Goal: Information Seeking & Learning: Learn about a topic

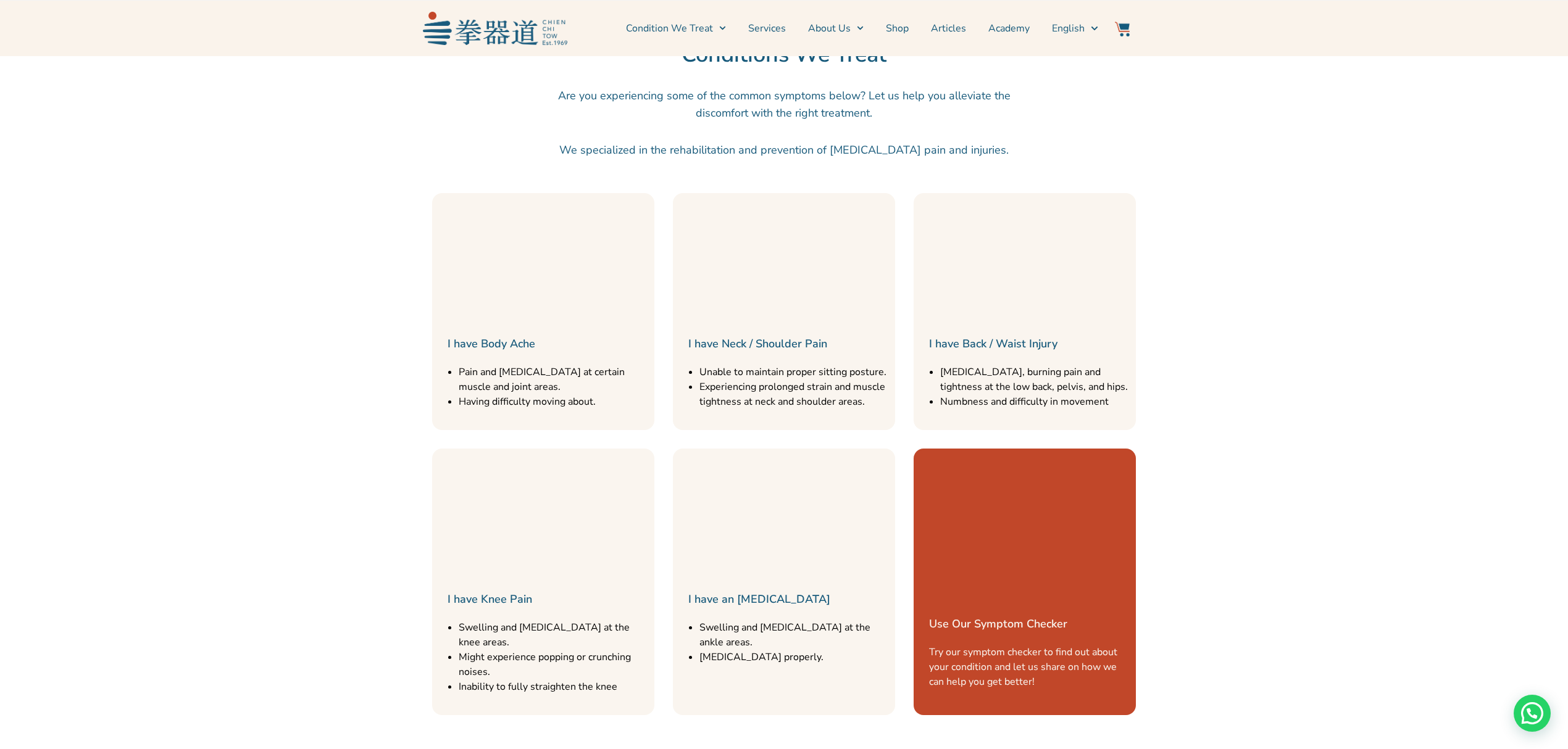
scroll to position [1316, 0]
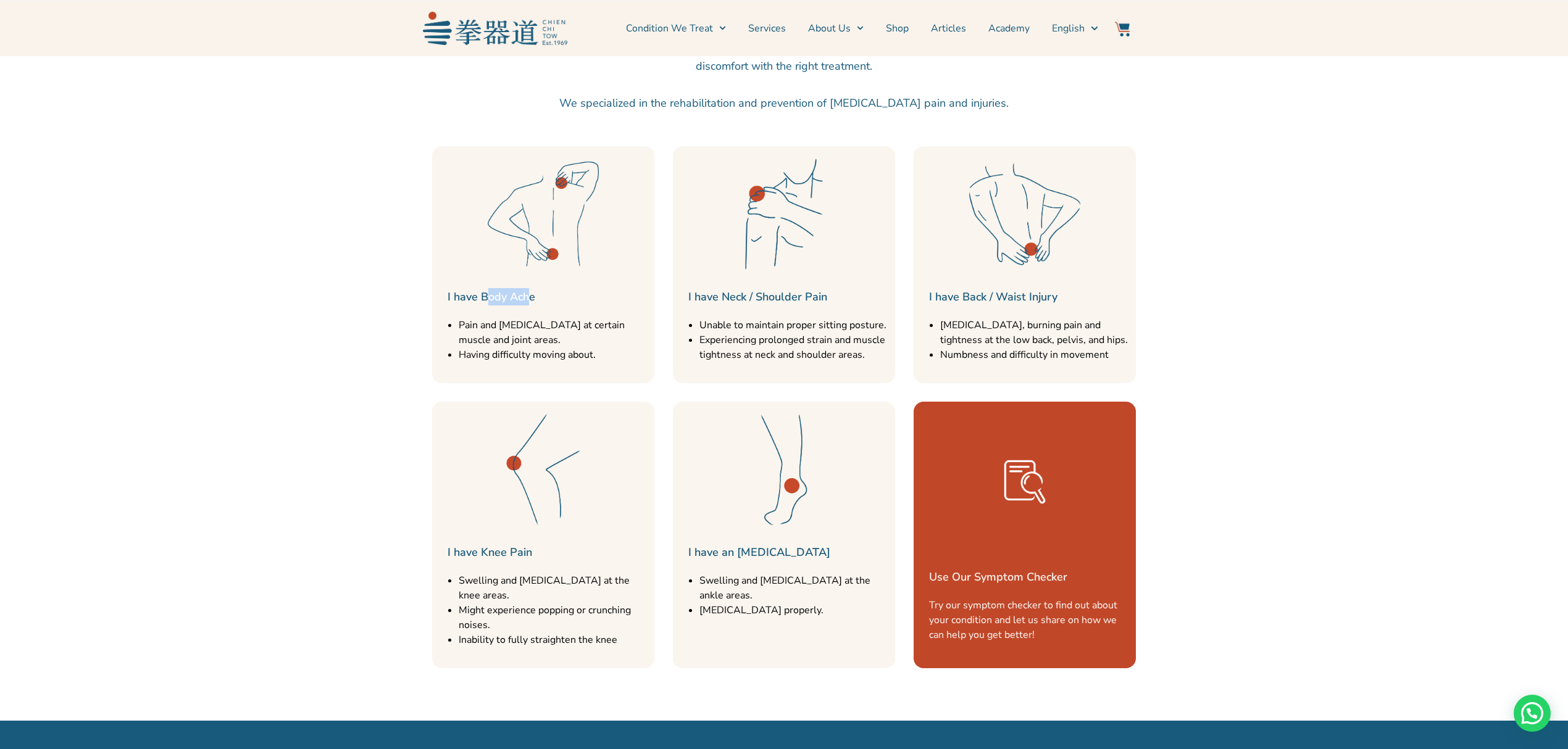
drag, startPoint x: 490, startPoint y: 289, endPoint x: 645, endPoint y: 302, distance: 155.5
click at [542, 284] on div "I have Body Ache Pain and [MEDICAL_DATA] at certain muscle and joint areas. Hav…" at bounding box center [543, 264] width 222 height 237
drag, startPoint x: 680, startPoint y: 293, endPoint x: 837, endPoint y: 309, distance: 157.8
click at [837, 309] on div "I have Neck / Shoulder Pain Unable to maintain proper sitting posture. Experien…" at bounding box center [784, 264] width 222 height 237
click at [385, 324] on section "I have Body Ache Pain and [MEDICAL_DATA] at certain muscle and joint areas. Hav…" at bounding box center [784, 265] width 1555 height 256
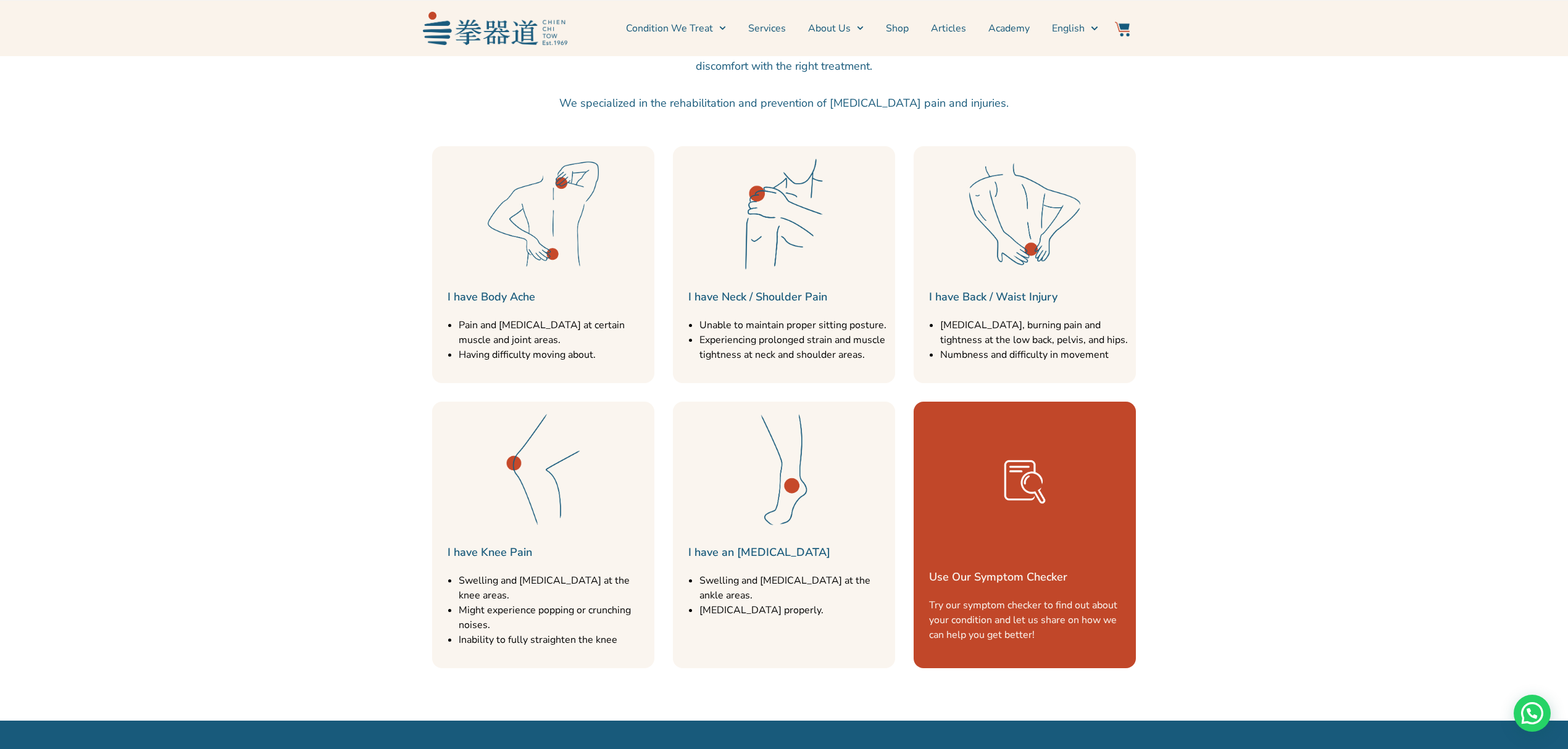
click at [341, 442] on section "I have Knee Pain Swelling and [MEDICAL_DATA] at the knee areas. Might experienc…" at bounding box center [784, 535] width 1555 height 285
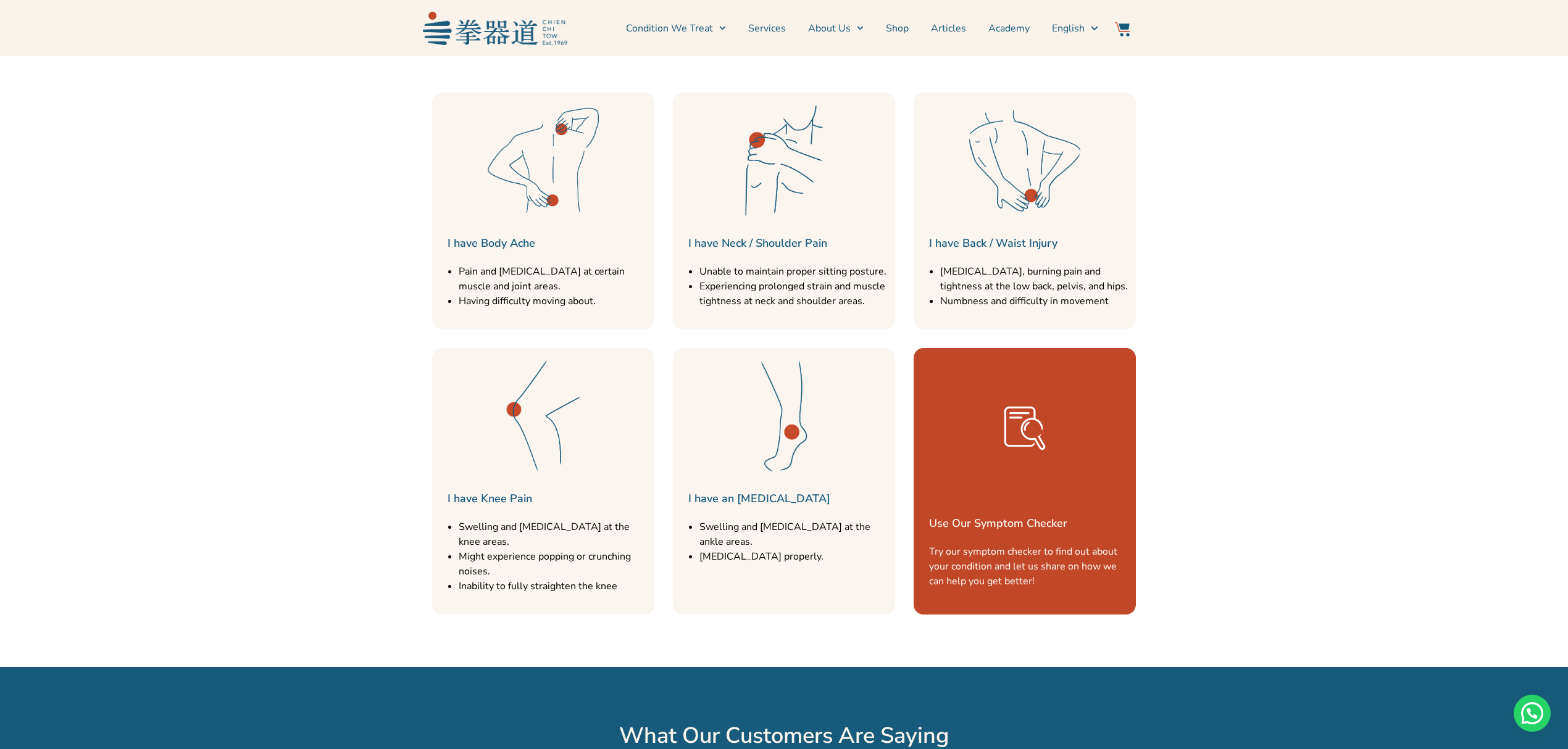
scroll to position [1399, 0]
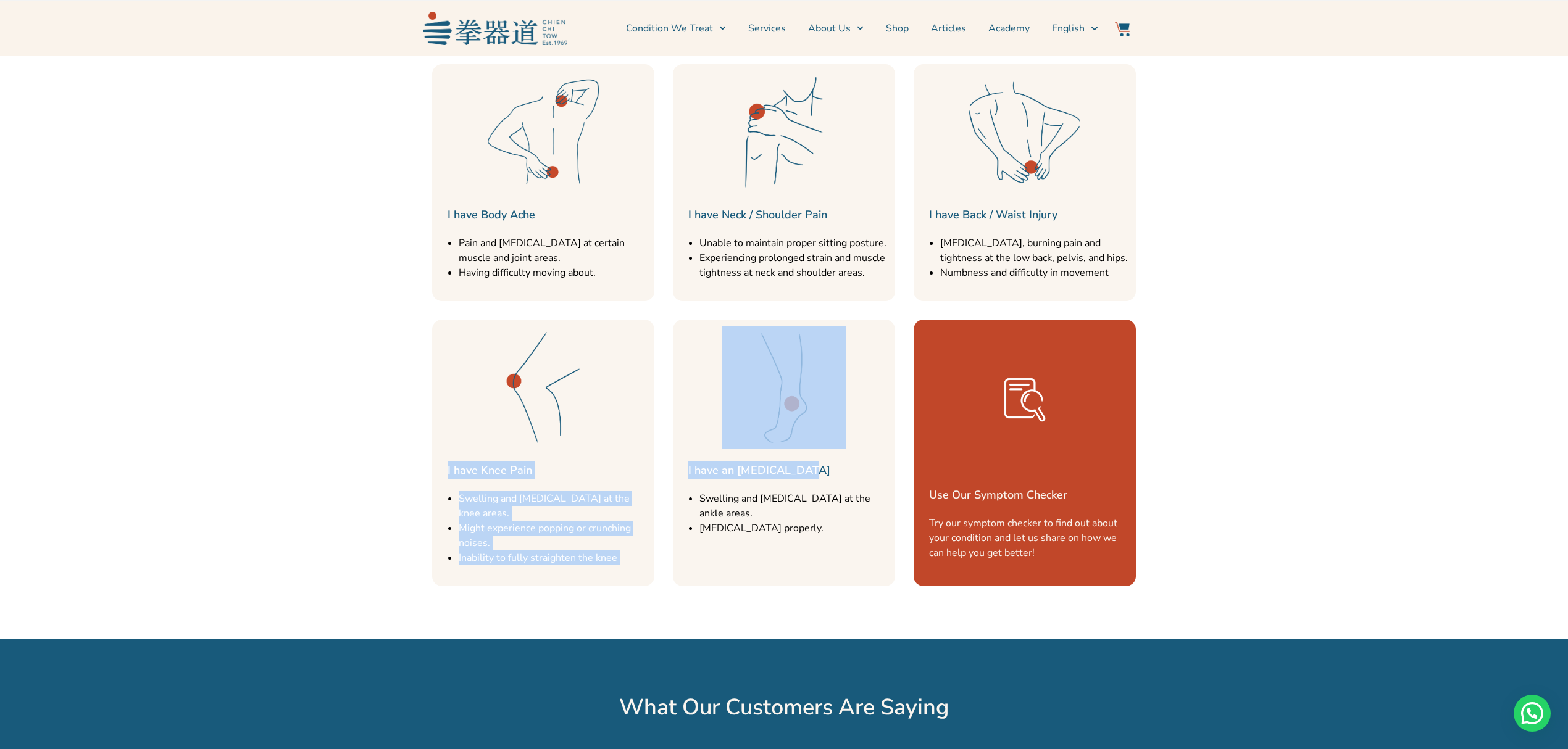
drag, startPoint x: 385, startPoint y: 467, endPoint x: 806, endPoint y: 462, distance: 421.0
click at [806, 462] on section "I have Knee Pain Swelling and [MEDICAL_DATA] at the knee areas. Might experienc…" at bounding box center [784, 453] width 1555 height 285
click at [338, 455] on section "I have Knee Pain Swelling and [MEDICAL_DATA] at the knee areas. Might experienc…" at bounding box center [784, 453] width 1555 height 285
click at [459, 500] on li "Swelling and [MEDICAL_DATA] at the knee areas." at bounding box center [553, 506] width 190 height 29
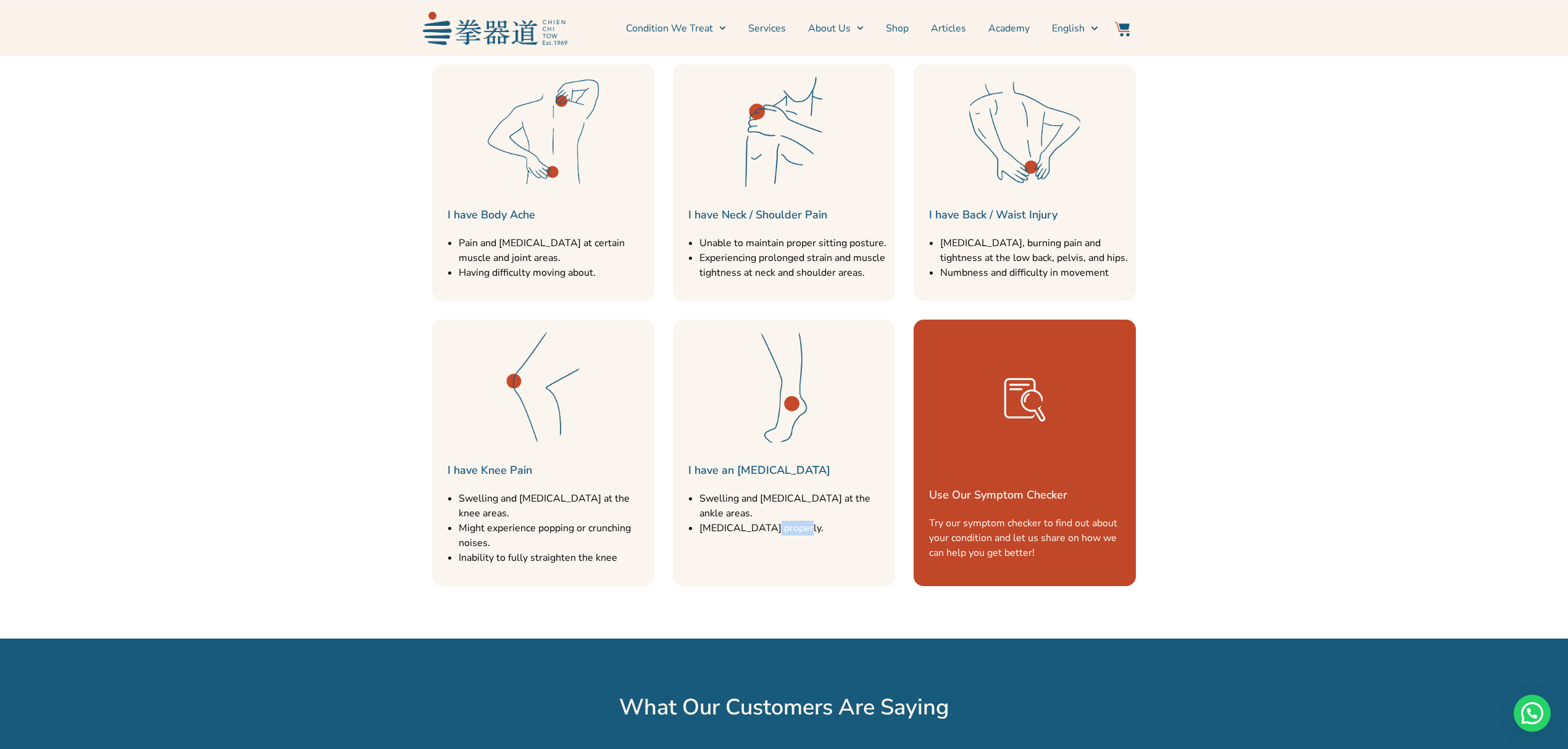
drag, startPoint x: 751, startPoint y: 510, endPoint x: 780, endPoint y: 516, distance: 29.6
click at [780, 521] on li "[MEDICAL_DATA] properly." at bounding box center [794, 528] width 190 height 15
click at [779, 521] on li "[MEDICAL_DATA] properly." at bounding box center [794, 528] width 190 height 15
drag, startPoint x: 1324, startPoint y: 254, endPoint x: 1324, endPoint y: 263, distance: 9.0
click at [1324, 263] on section "I have Body Ache Pain and [MEDICAL_DATA] at certain muscle and joint areas. Hav…" at bounding box center [784, 183] width 1555 height 256
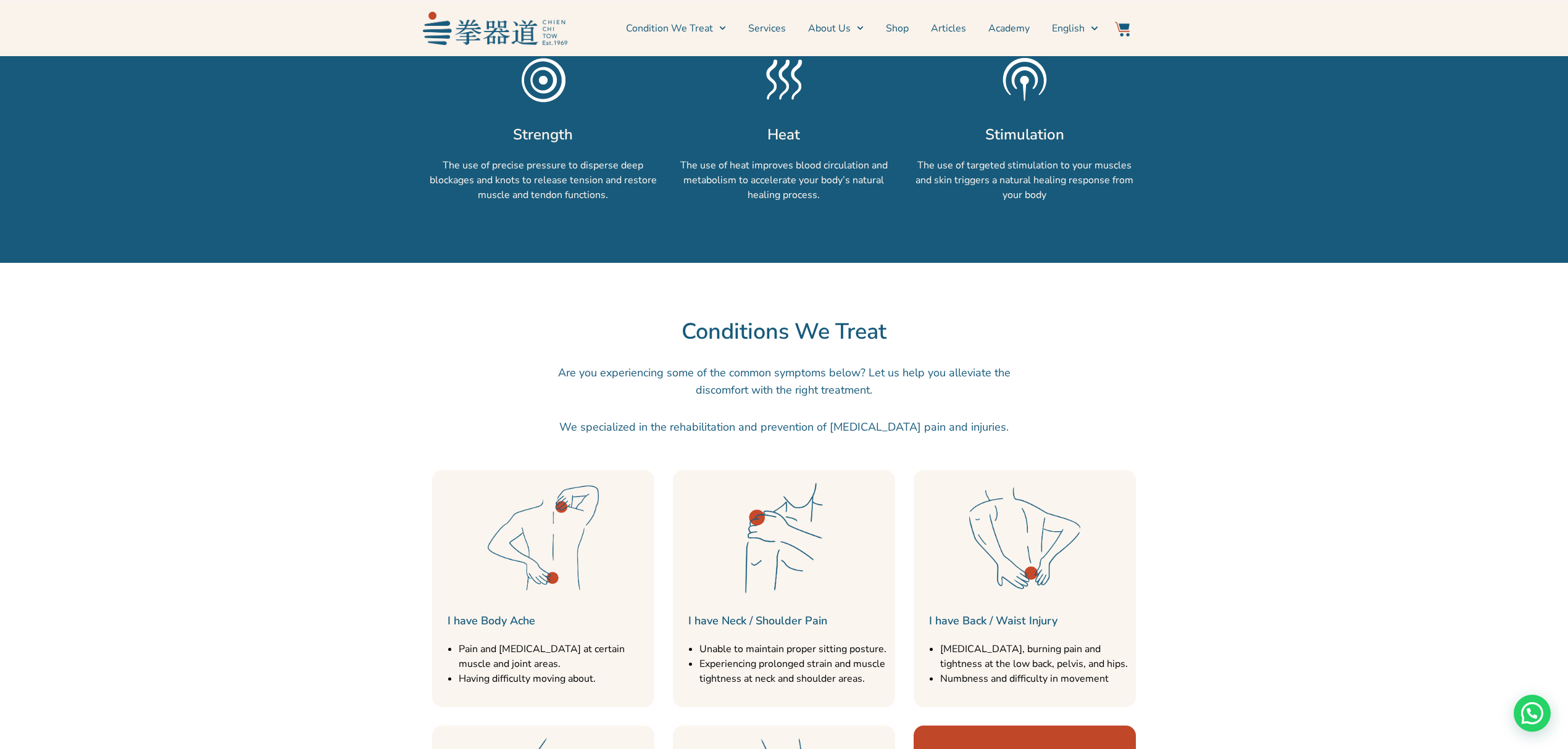
scroll to position [988, 0]
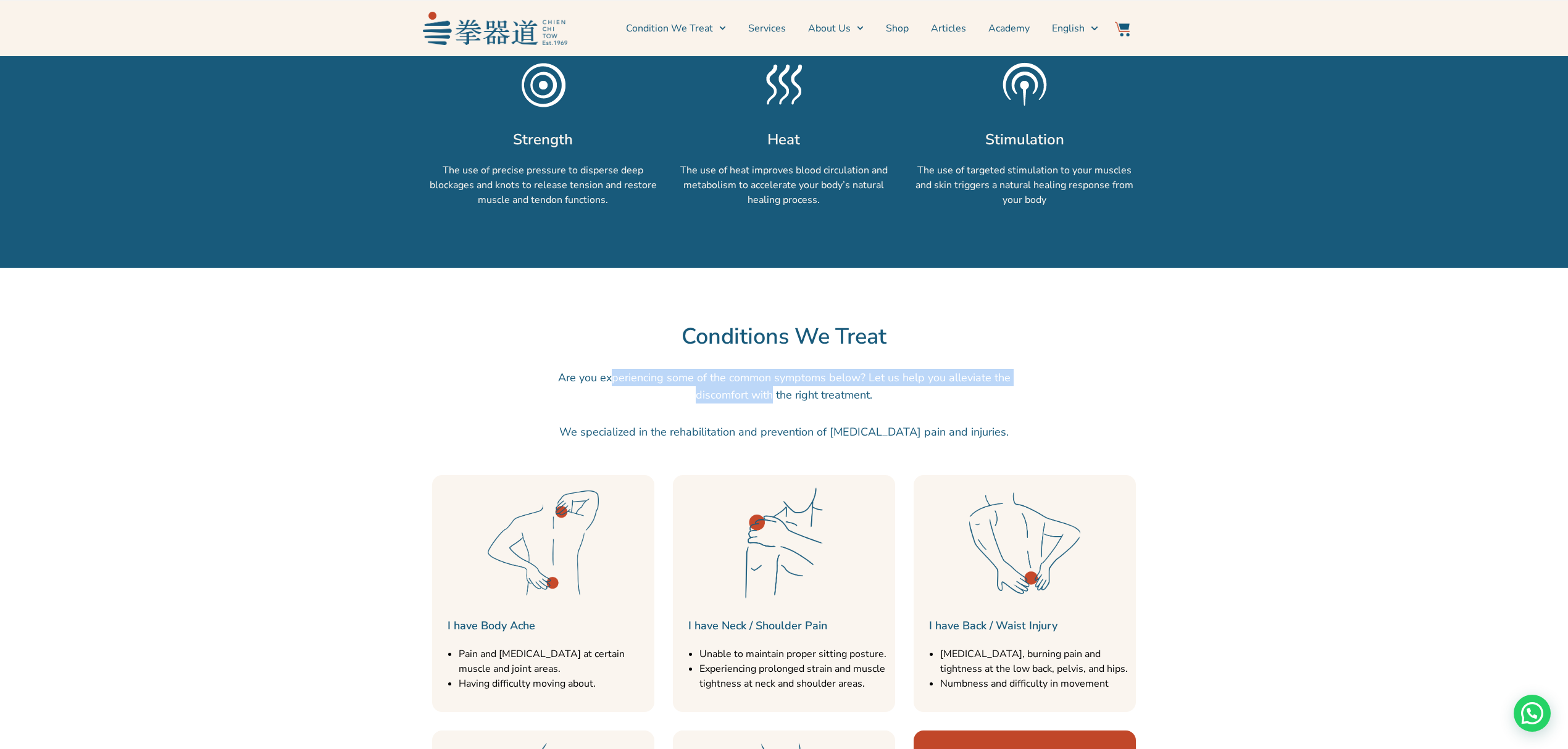
drag, startPoint x: 770, startPoint y: 391, endPoint x: 615, endPoint y: 368, distance: 156.7
click at [615, 368] on div "Are you experiencing some of the common symptoms below? Let us help you allevia…" at bounding box center [783, 414] width 475 height 103
click at [709, 355] on div "Conditions We Treat Are you experiencing some of the common symptoms below? Let…" at bounding box center [784, 659] width 1568 height 782
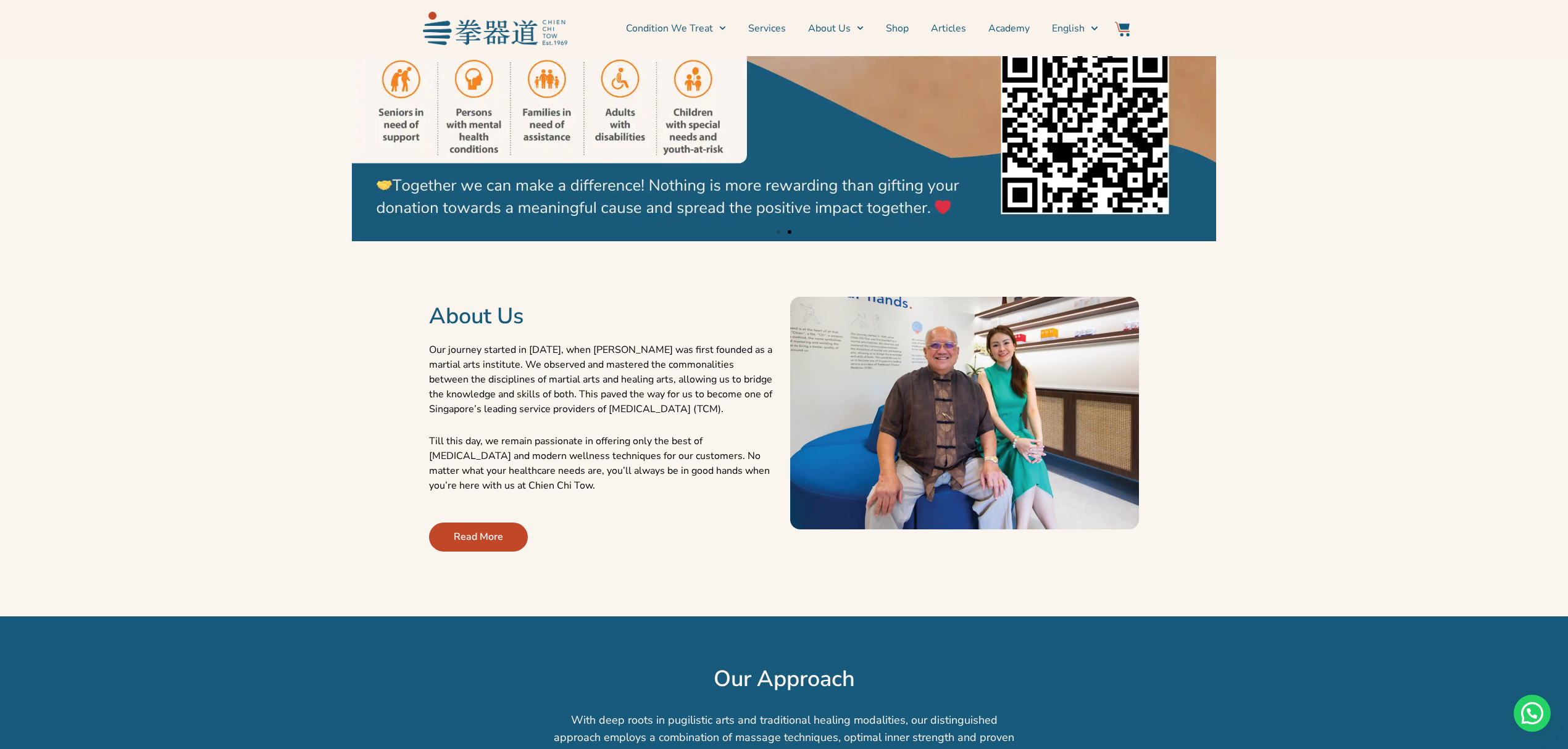
scroll to position [0, 0]
